Goal: Transaction & Acquisition: Purchase product/service

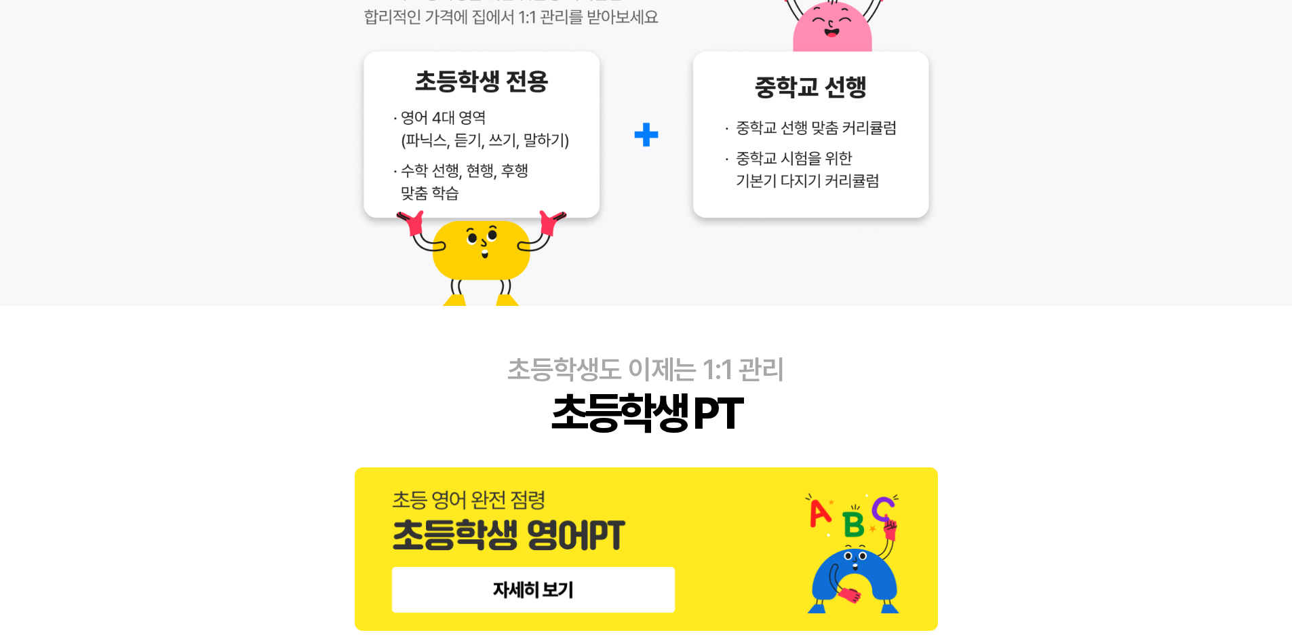
scroll to position [339, 0]
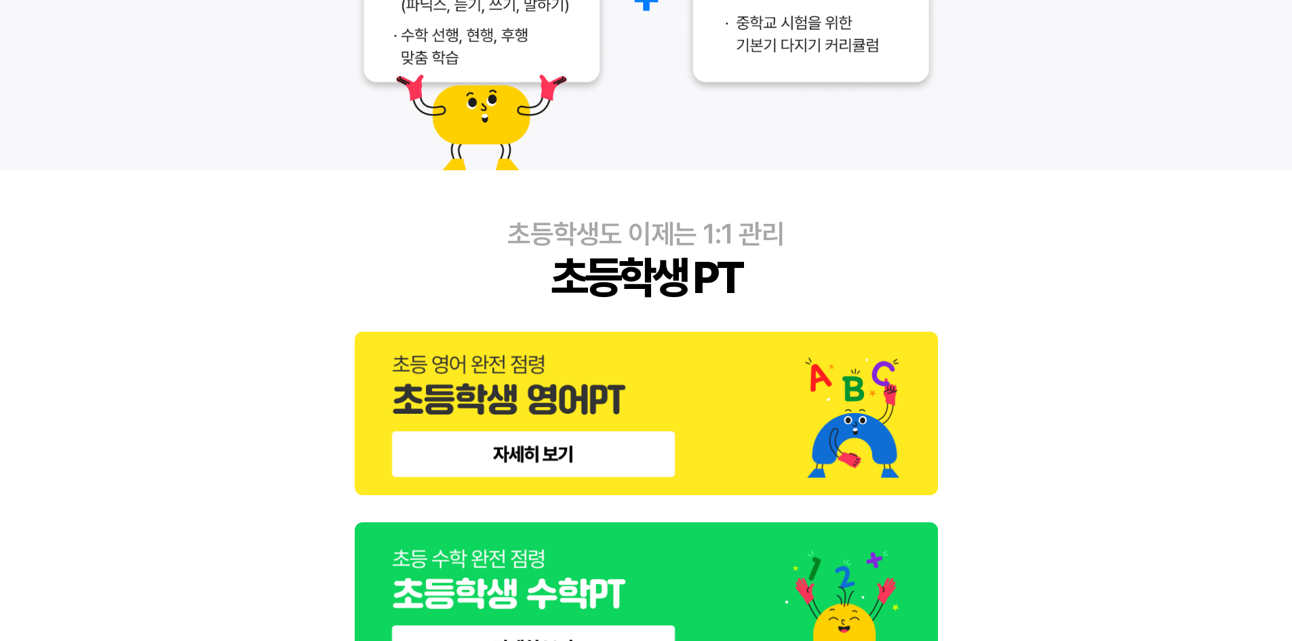
click at [549, 453] on img at bounding box center [646, 413] width 583 height 163
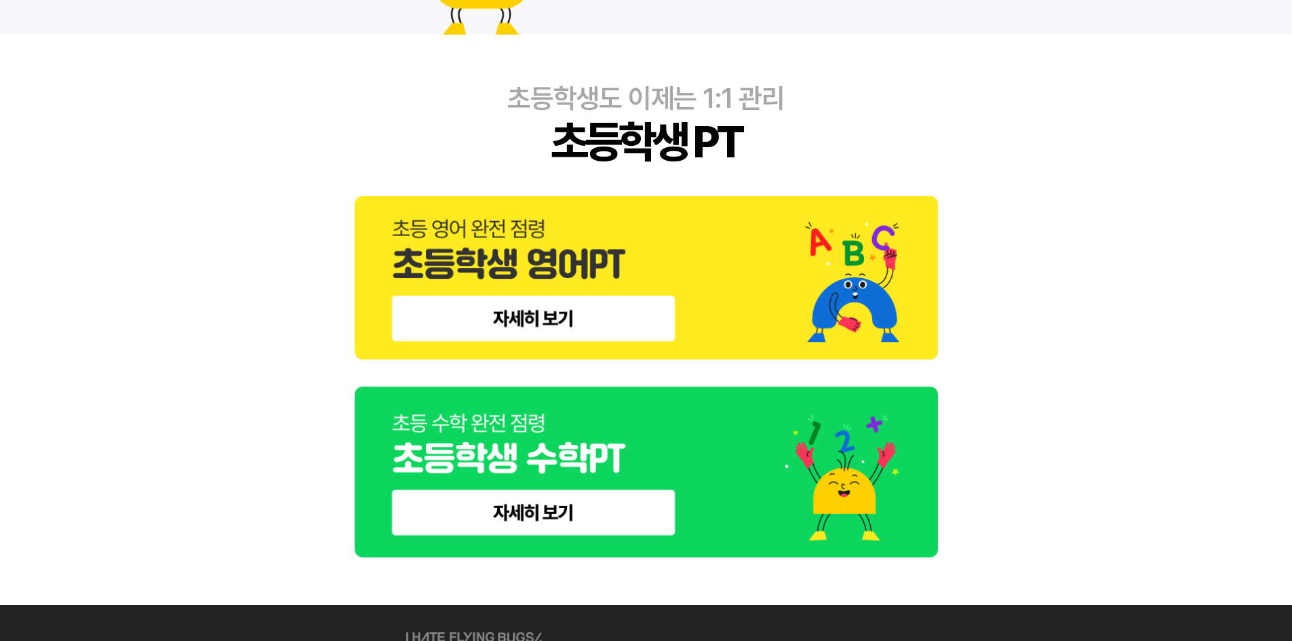
scroll to position [543, 0]
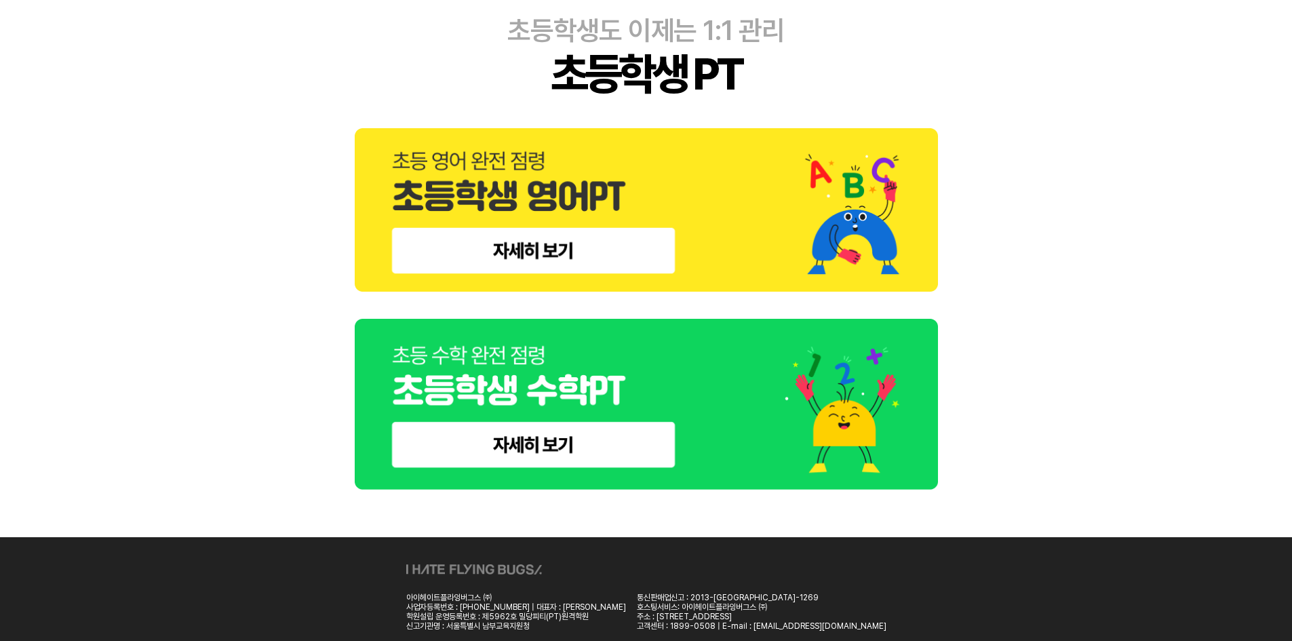
click at [493, 446] on img at bounding box center [646, 405] width 583 height 172
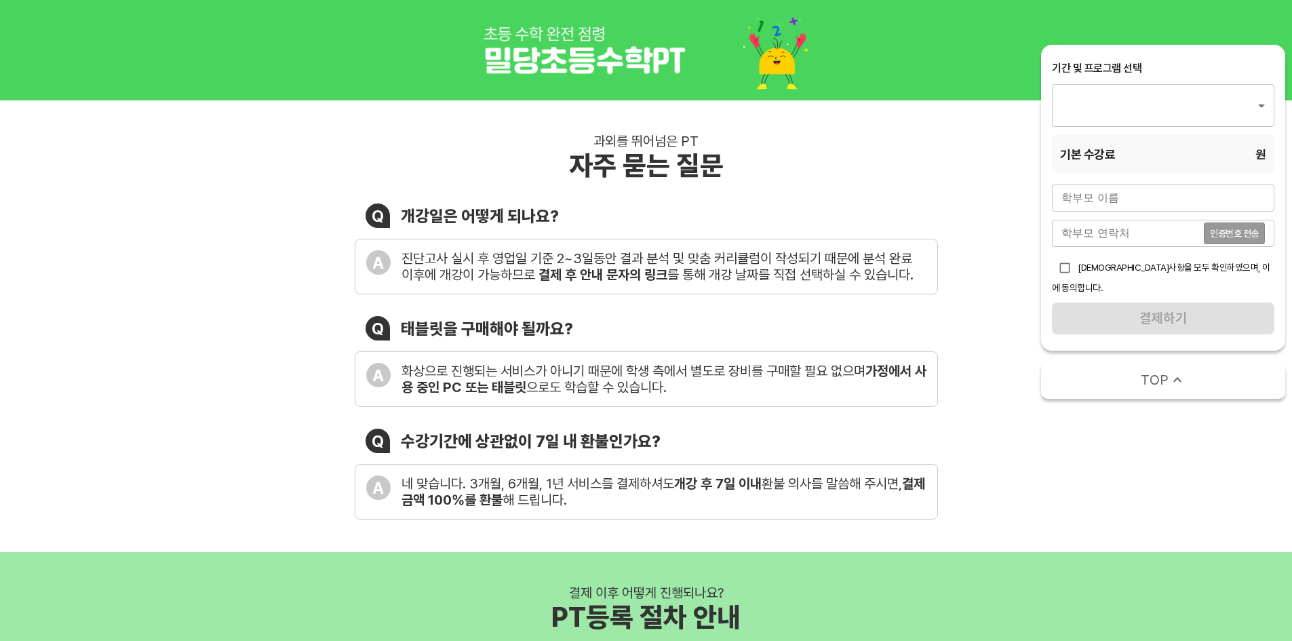
type input "1000"
